Goal: Check status: Check status

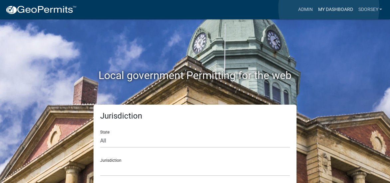
click at [329, 8] on link "My Dashboard" at bounding box center [335, 9] width 40 height 13
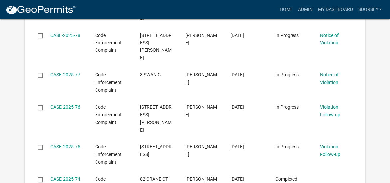
scroll to position [421, 0]
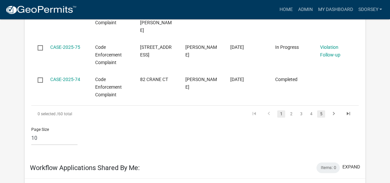
click at [320, 110] on link "5" at bounding box center [321, 113] width 8 height 7
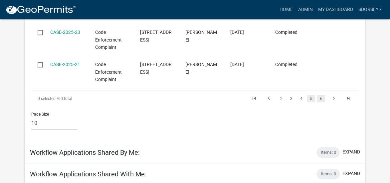
click at [321, 95] on link "6" at bounding box center [321, 98] width 8 height 7
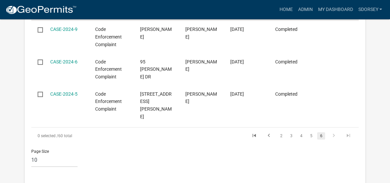
scroll to position [421, 0]
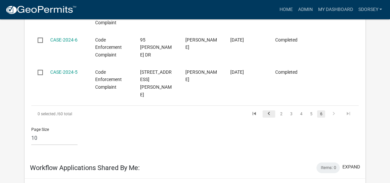
click at [268, 111] on icon "go to previous page" at bounding box center [268, 115] width 9 height 8
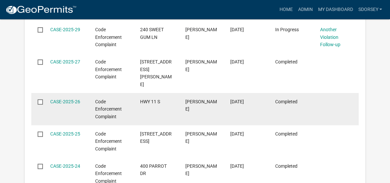
scroll to position [221, 0]
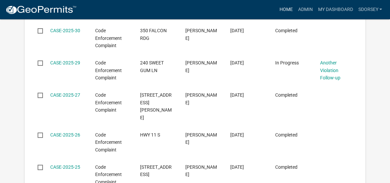
click at [286, 7] on link "Home" at bounding box center [285, 9] width 19 height 13
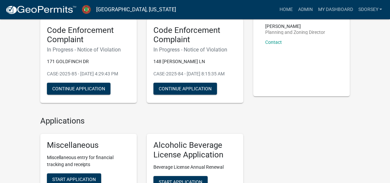
scroll to position [202, 0]
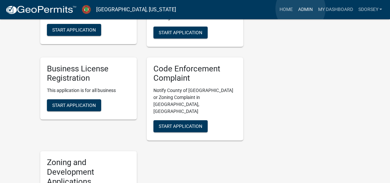
click at [301, 9] on link "Admin" at bounding box center [305, 9] width 20 height 13
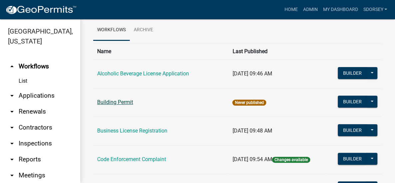
scroll to position [67, 0]
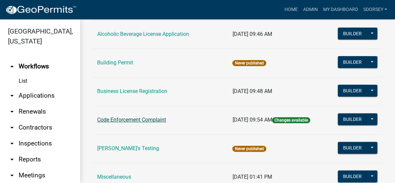
click at [149, 118] on link "Code Enforcement Complaint" at bounding box center [131, 120] width 69 height 6
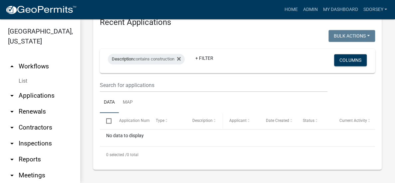
scroll to position [302, 0]
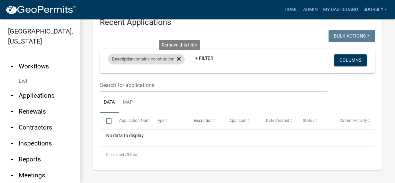
click at [181, 59] on icon at bounding box center [179, 58] width 4 height 5
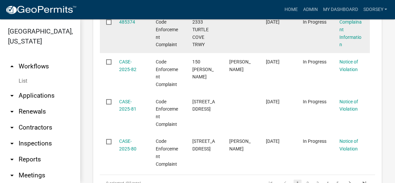
scroll to position [701, 0]
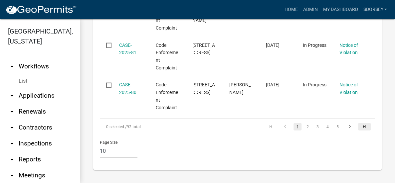
click at [360, 132] on icon "go to last page" at bounding box center [364, 128] width 9 height 8
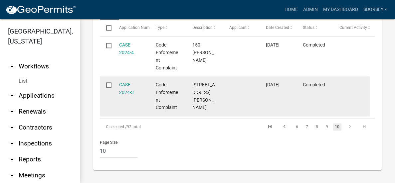
scroll to position [395, 0]
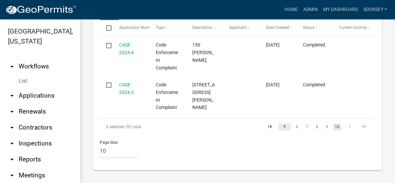
click at [280, 125] on icon "go to previous page" at bounding box center [284, 128] width 9 height 8
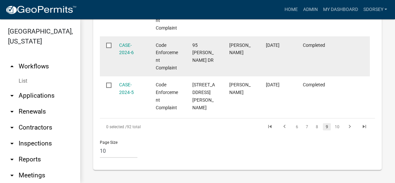
scroll to position [714, 0]
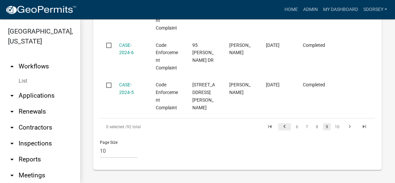
click at [280, 127] on icon "go to previous page" at bounding box center [284, 128] width 9 height 8
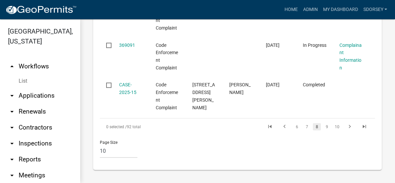
scroll to position [714, 0]
click at [280, 127] on icon "go to previous page" at bounding box center [284, 128] width 9 height 8
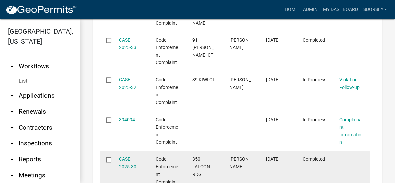
scroll to position [414, 0]
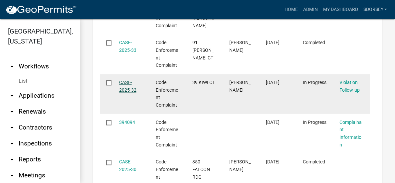
click at [126, 93] on link "CASE-2025-32" at bounding box center [127, 86] width 17 height 13
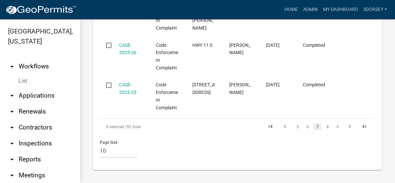
scroll to position [714, 0]
click at [281, 125] on icon "go to previous page" at bounding box center [285, 128] width 9 height 8
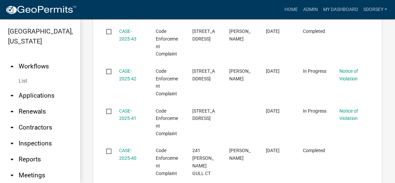
scroll to position [414, 0]
